Goal: Check status: Check status

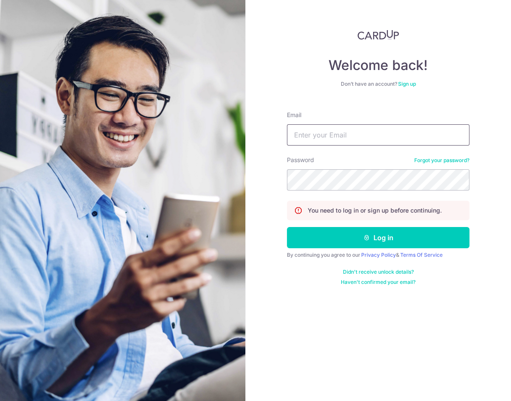
click at [329, 135] on input "Email" at bounding box center [378, 134] width 182 height 21
type input "[PERSON_NAME][EMAIL_ADDRESS][DOMAIN_NAME]"
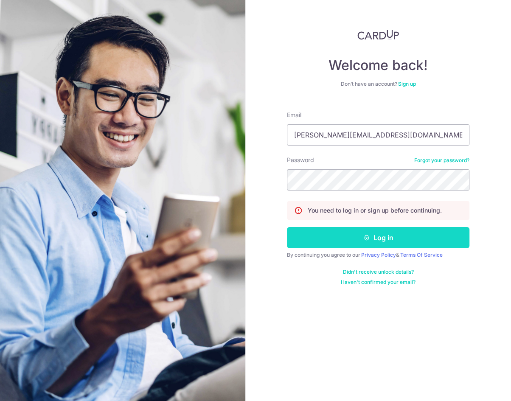
click at [432, 240] on button "Log in" at bounding box center [378, 237] width 182 height 21
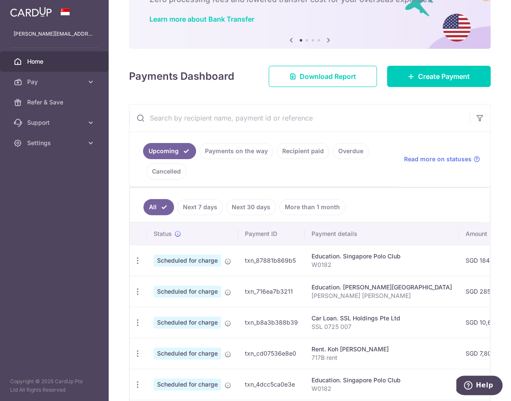
scroll to position [61, 0]
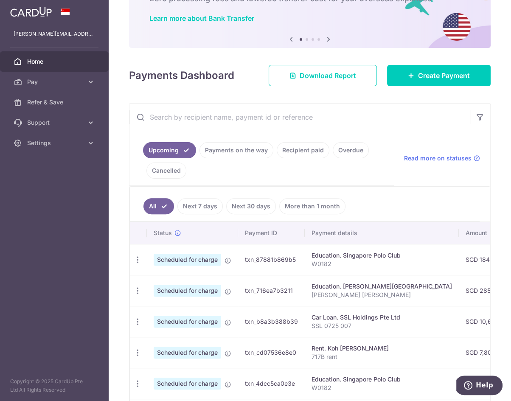
click at [296, 152] on link "Recipient paid" at bounding box center [303, 150] width 53 height 16
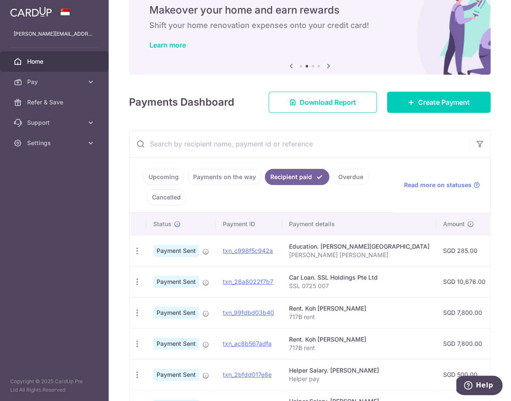
scroll to position [20, 0]
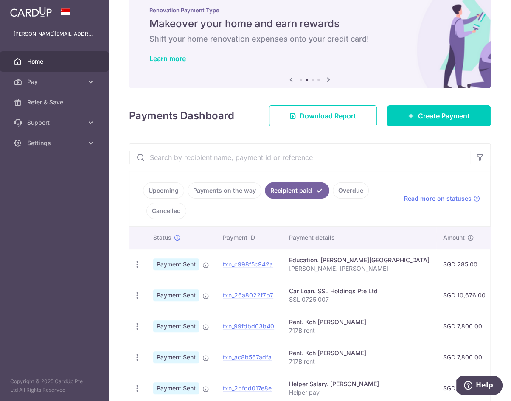
click at [168, 191] on link "Upcoming" at bounding box center [163, 190] width 41 height 16
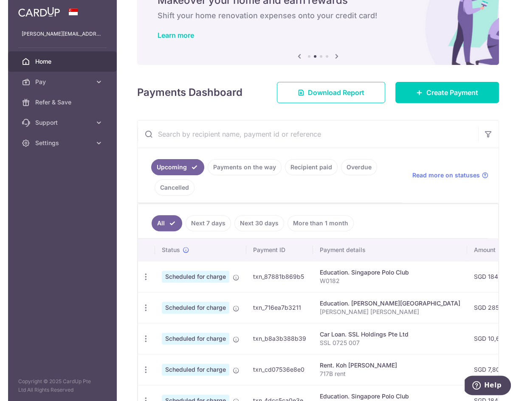
scroll to position [46, 0]
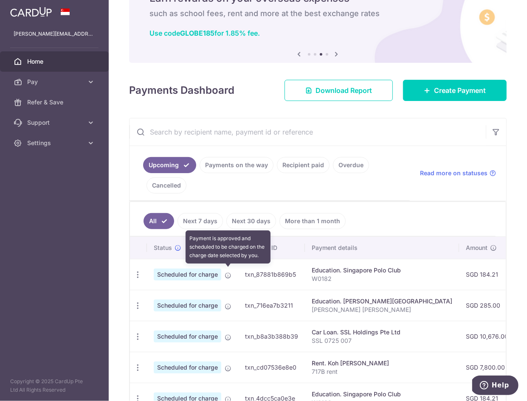
click at [228, 273] on icon at bounding box center [227, 275] width 7 height 7
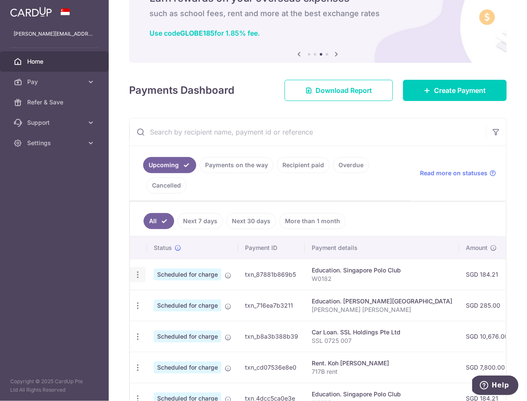
click at [134, 272] on icon "button" at bounding box center [137, 274] width 9 height 9
click at [309, 273] on td "Education. Singapore Polo Club W0182" at bounding box center [382, 274] width 154 height 31
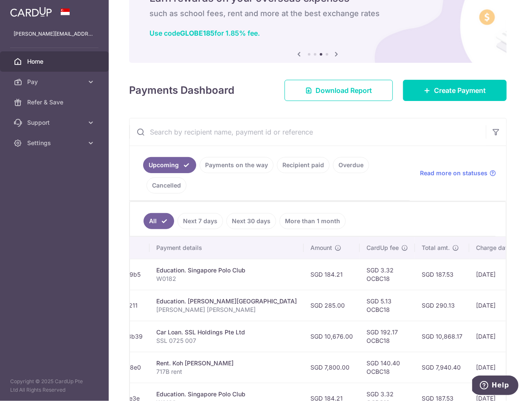
scroll to position [0, 231]
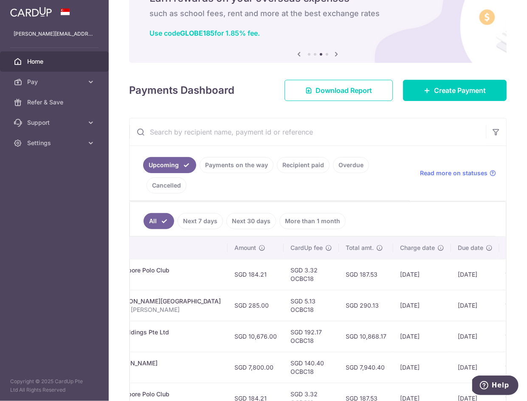
click at [393, 272] on td "[DATE]" at bounding box center [422, 274] width 58 height 31
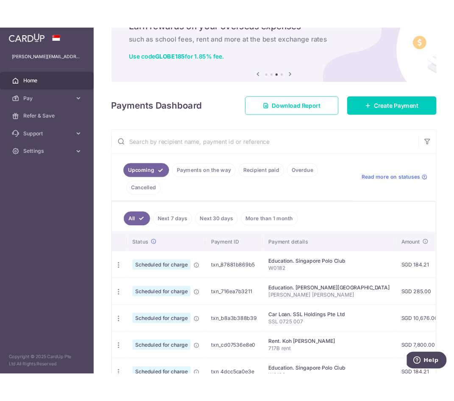
scroll to position [0, 0]
